Goal: Browse casually

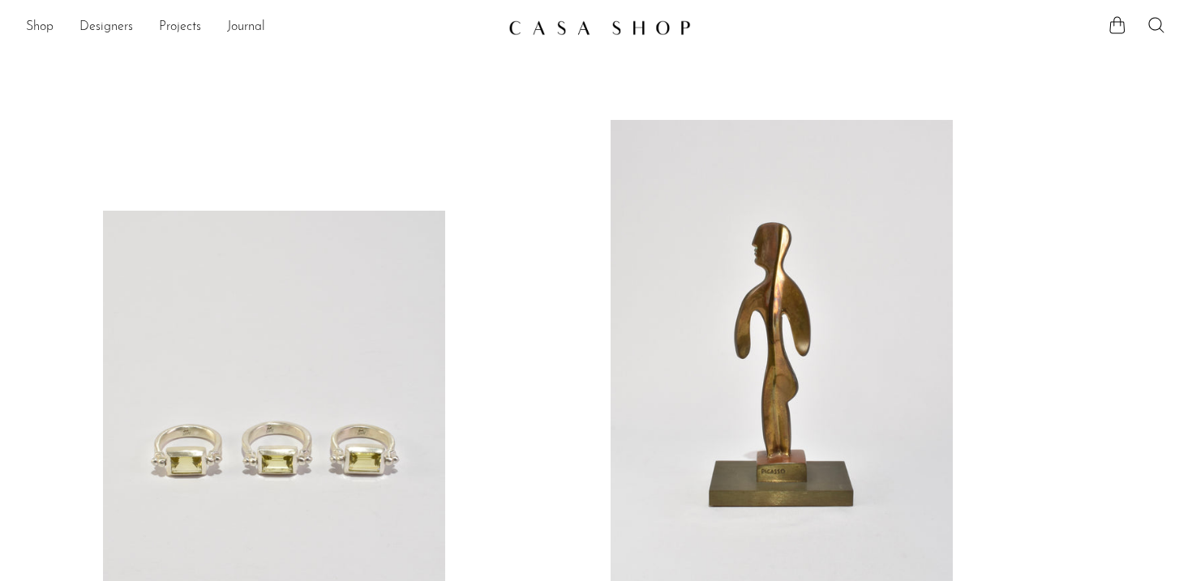
click at [653, 300] on link at bounding box center [781, 359] width 342 height 479
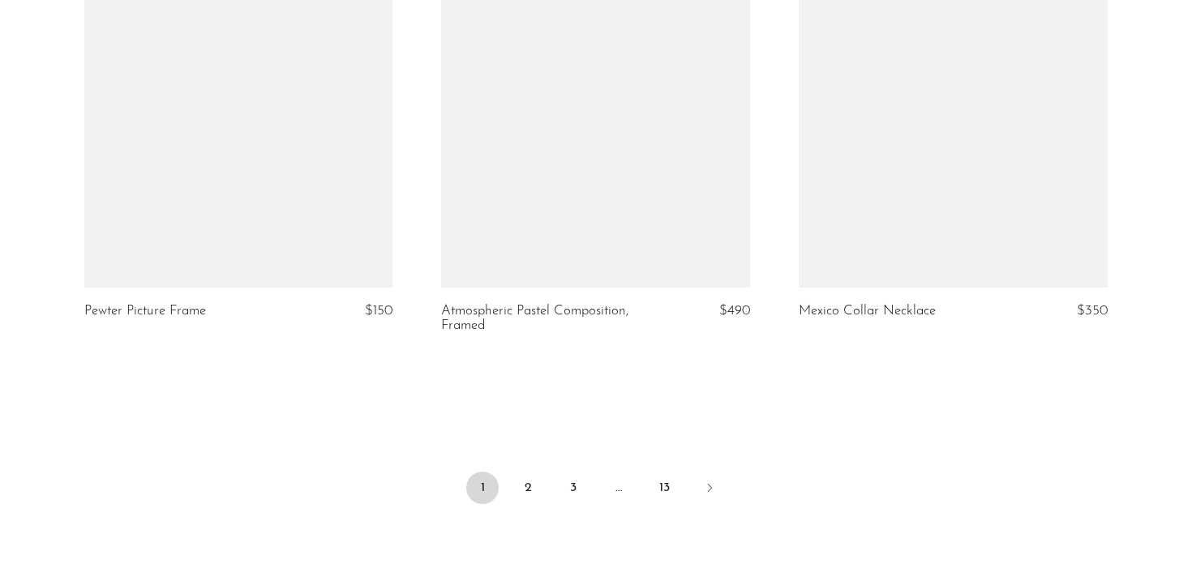
scroll to position [6009, 0]
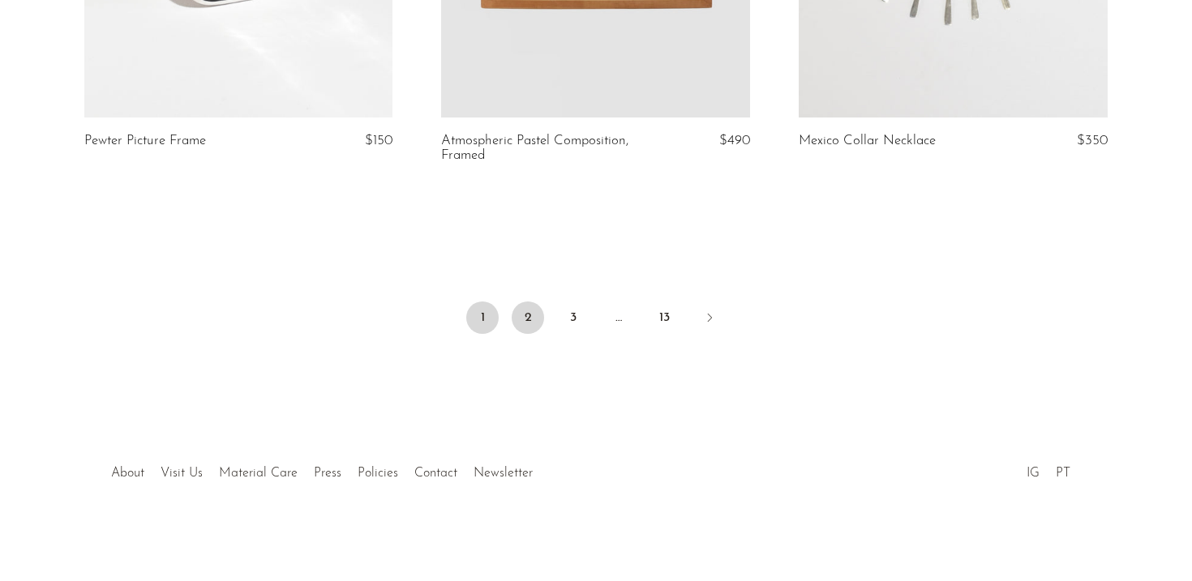
click at [527, 320] on link "2" at bounding box center [528, 318] width 32 height 32
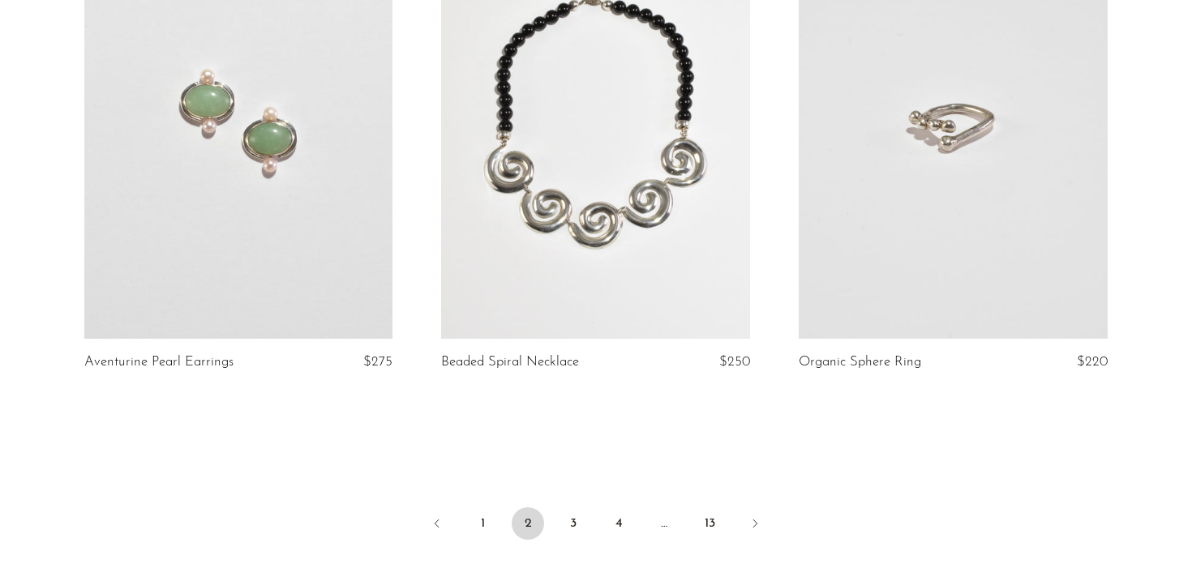
scroll to position [5947, 0]
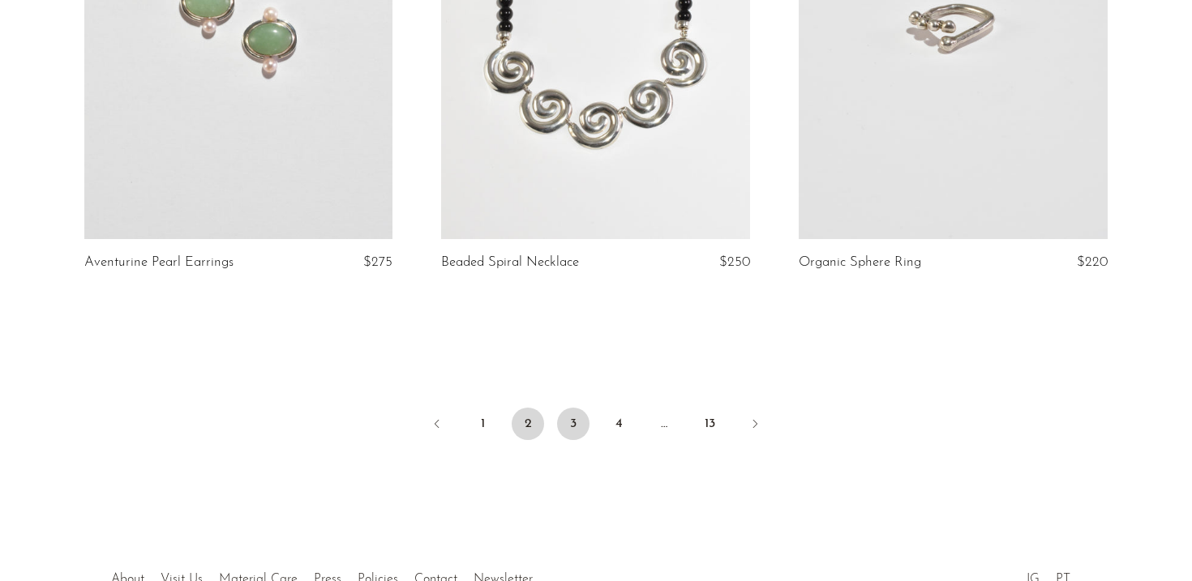
click at [569, 408] on link "3" at bounding box center [573, 424] width 32 height 32
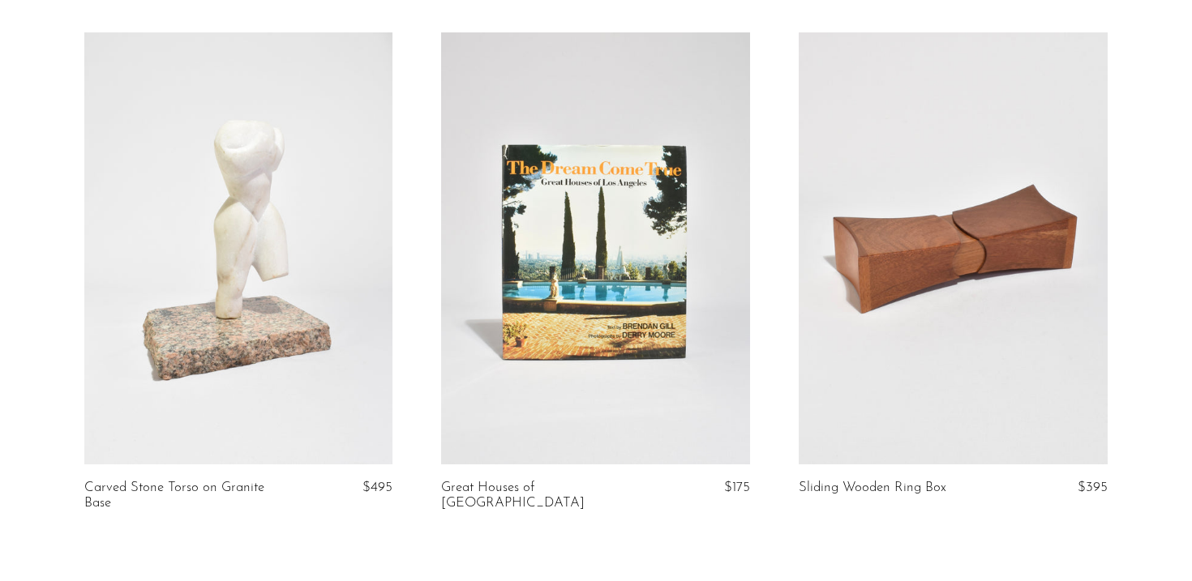
scroll to position [5826, 0]
